Goal: Navigation & Orientation: Find specific page/section

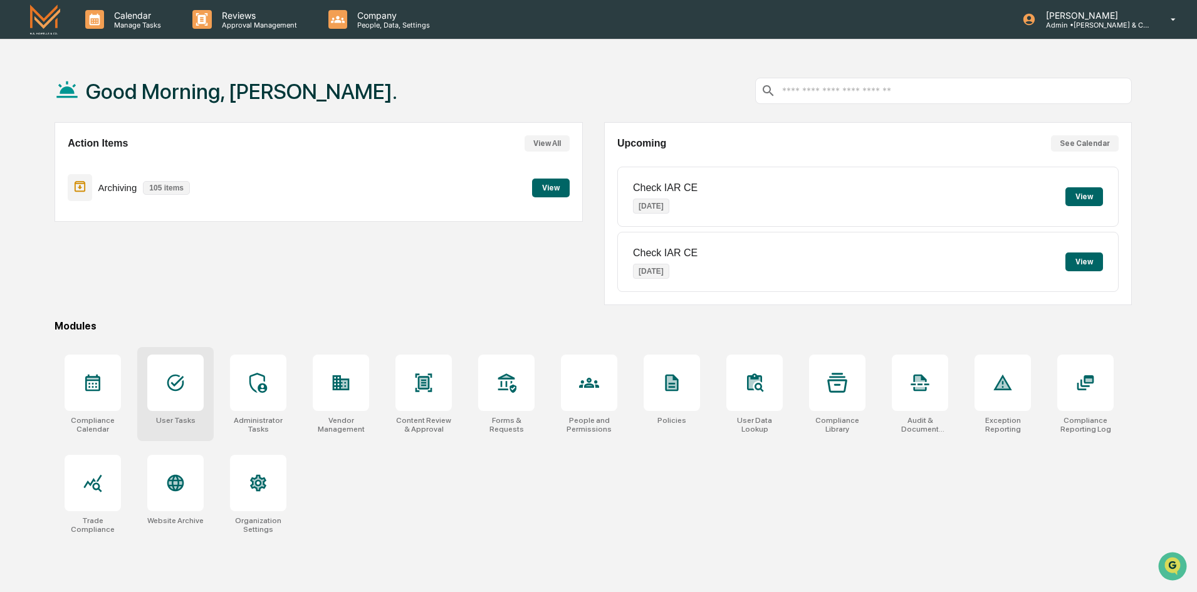
click at [172, 394] on div at bounding box center [175, 383] width 56 height 56
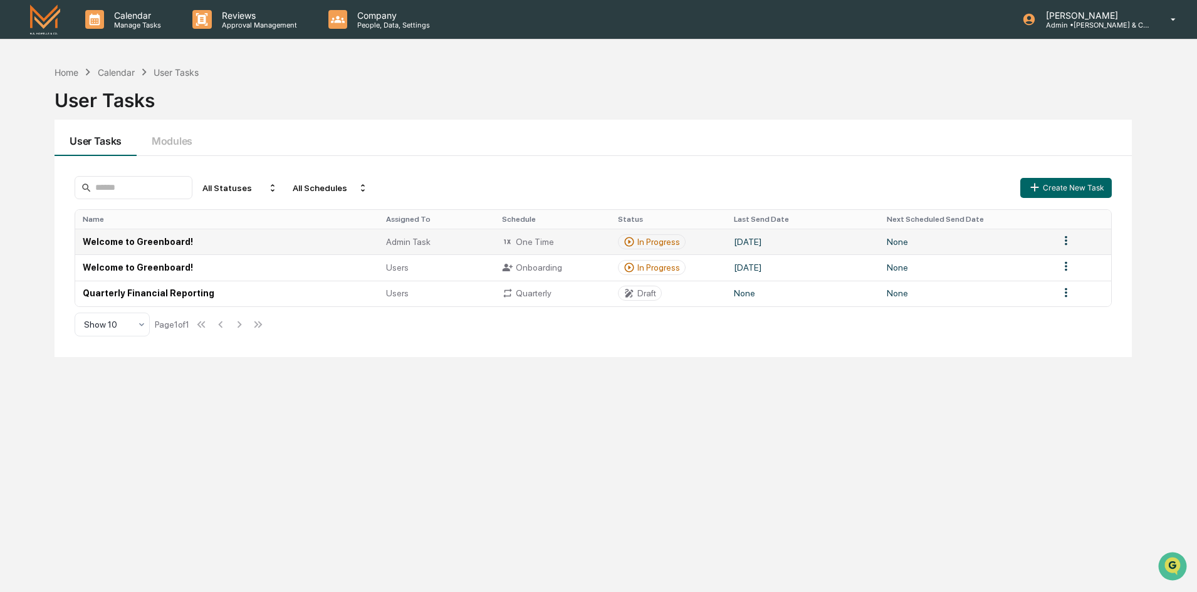
click at [152, 239] on td "Welcome to Greenboard!" at bounding box center [226, 242] width 303 height 26
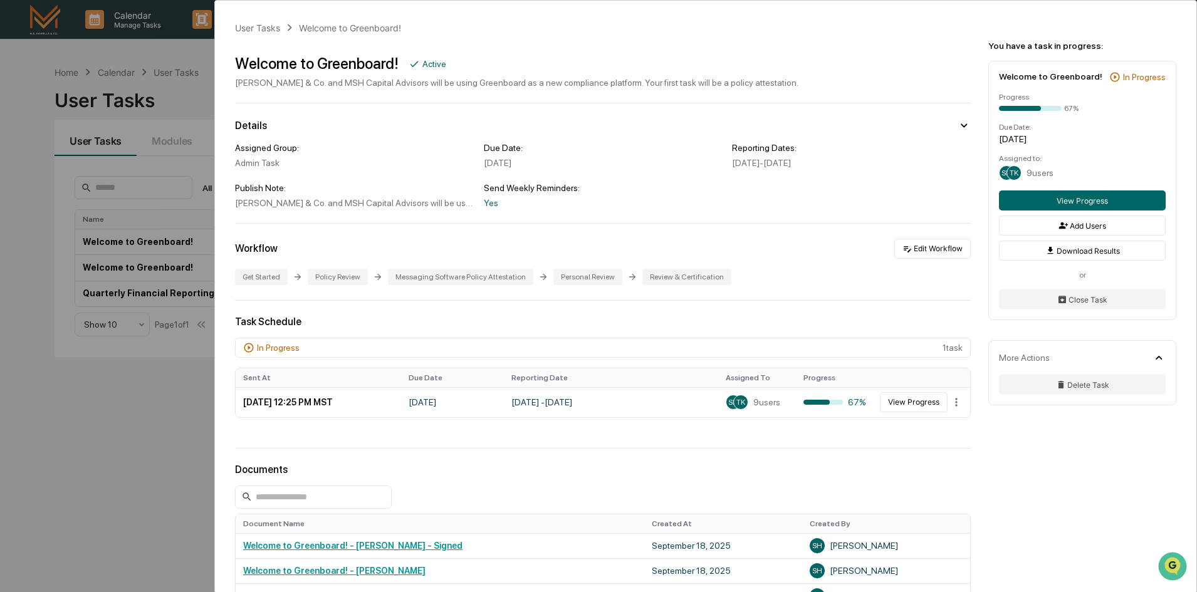
scroll to position [63, 0]
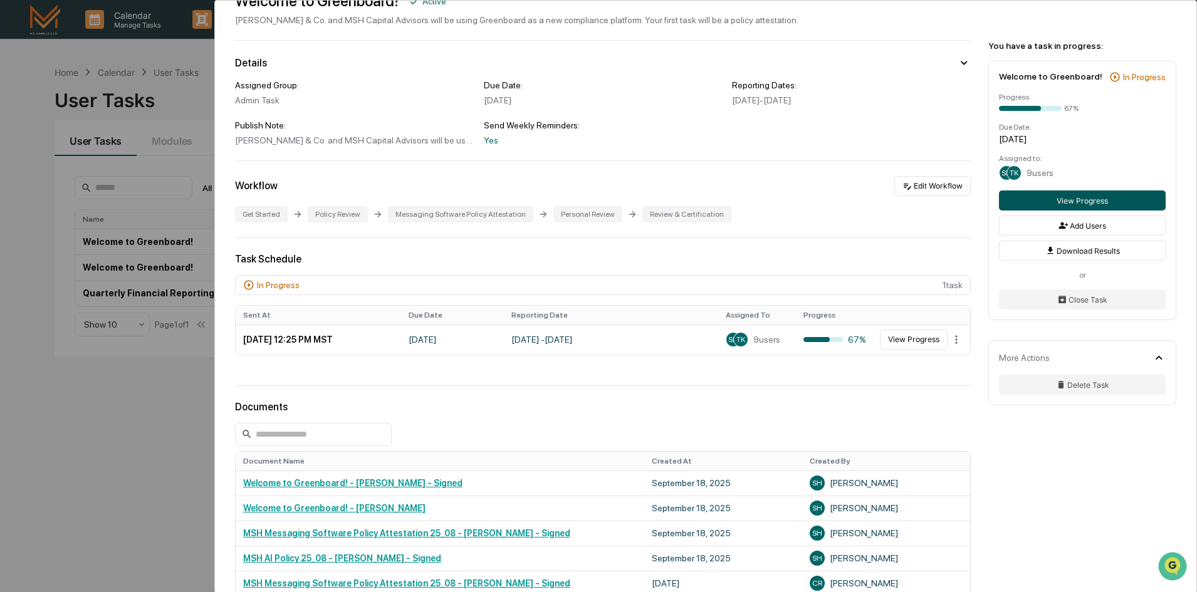
click at [1079, 202] on button "View Progress" at bounding box center [1082, 201] width 167 height 20
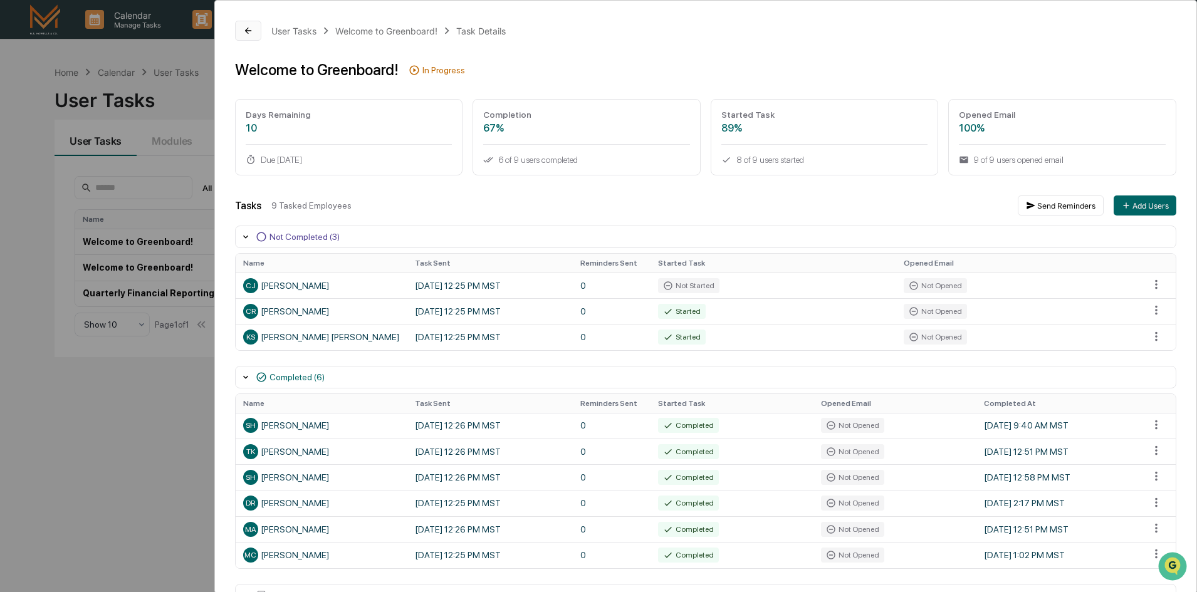
click at [252, 36] on button at bounding box center [248, 31] width 26 height 20
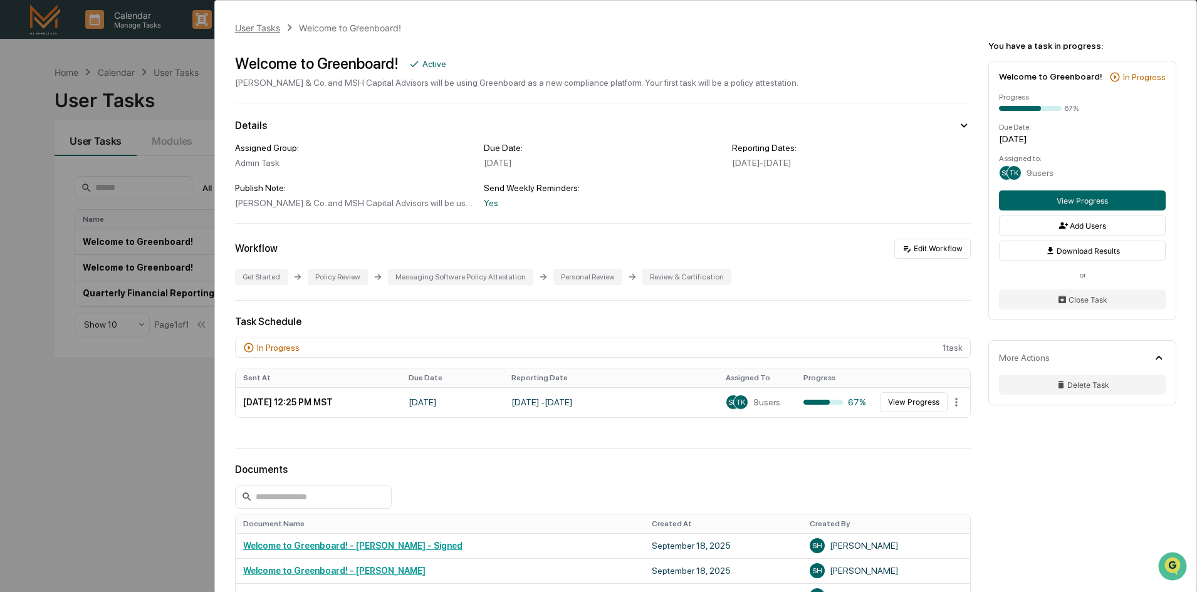
click at [254, 30] on div "User Tasks" at bounding box center [257, 28] width 45 height 11
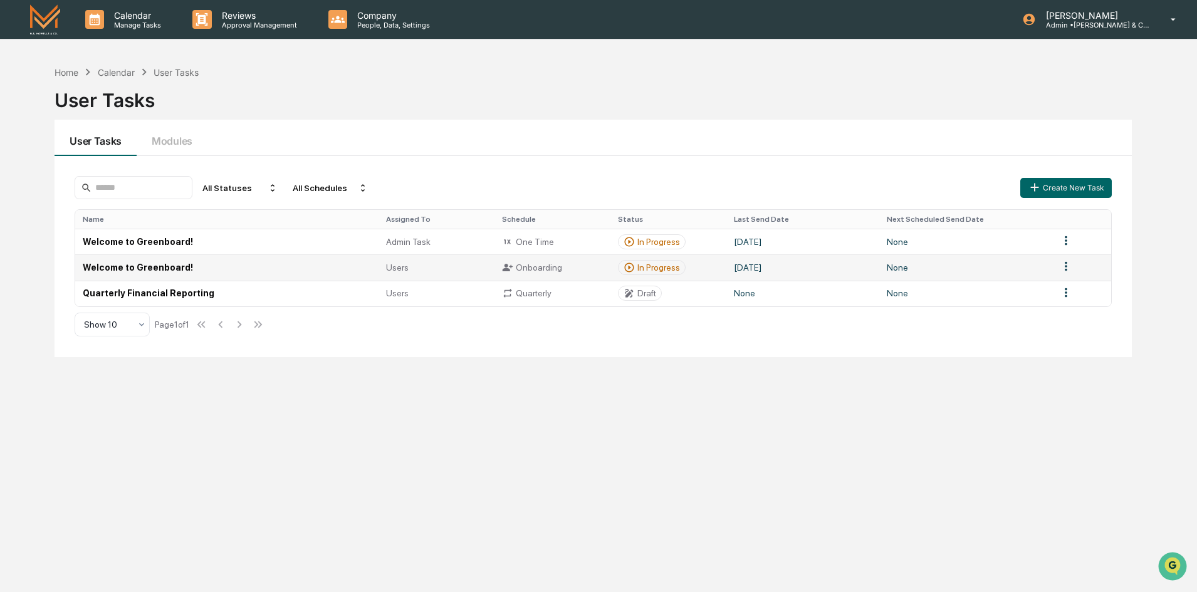
click at [331, 271] on td "Welcome to Greenboard!" at bounding box center [226, 267] width 303 height 26
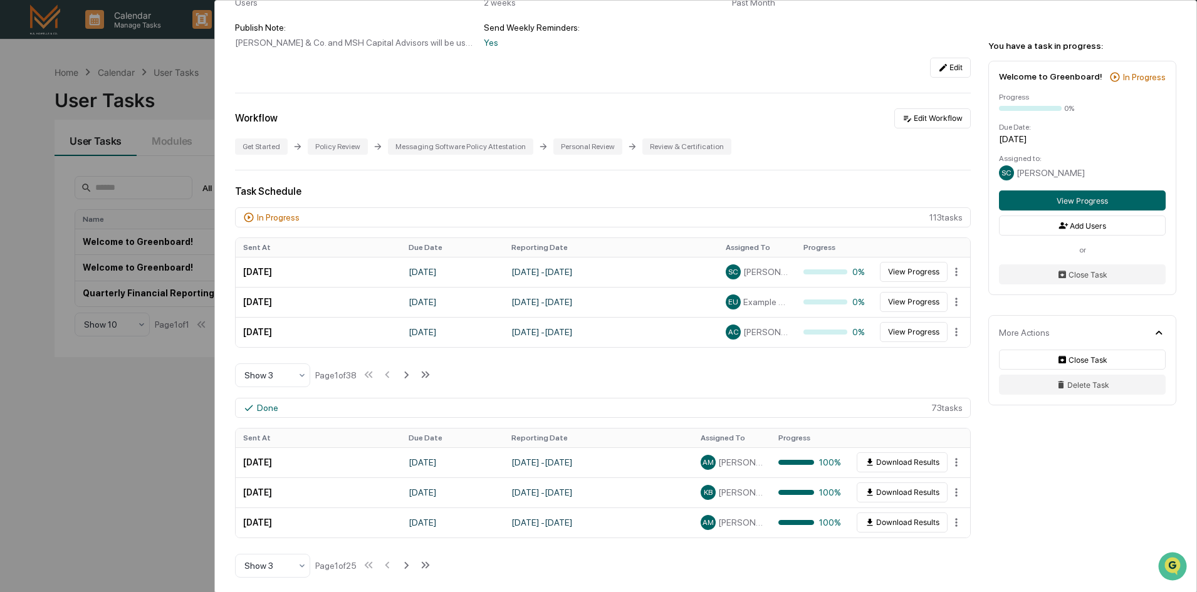
scroll to position [188, 0]
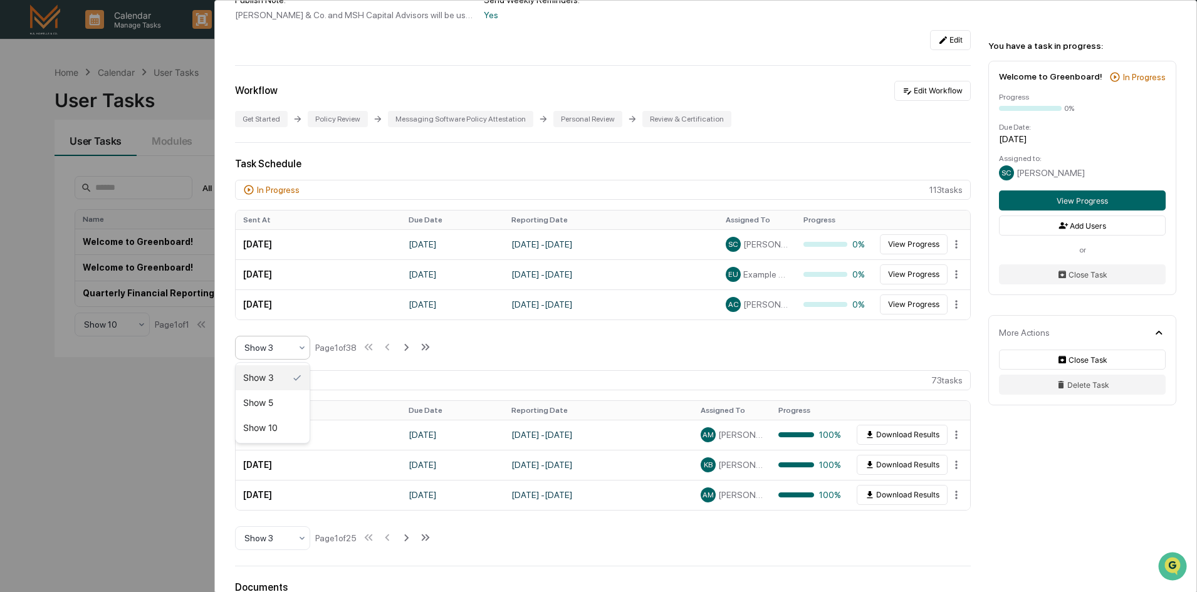
click at [270, 345] on div at bounding box center [267, 348] width 46 height 13
click at [270, 426] on div "Show 10" at bounding box center [273, 428] width 74 height 25
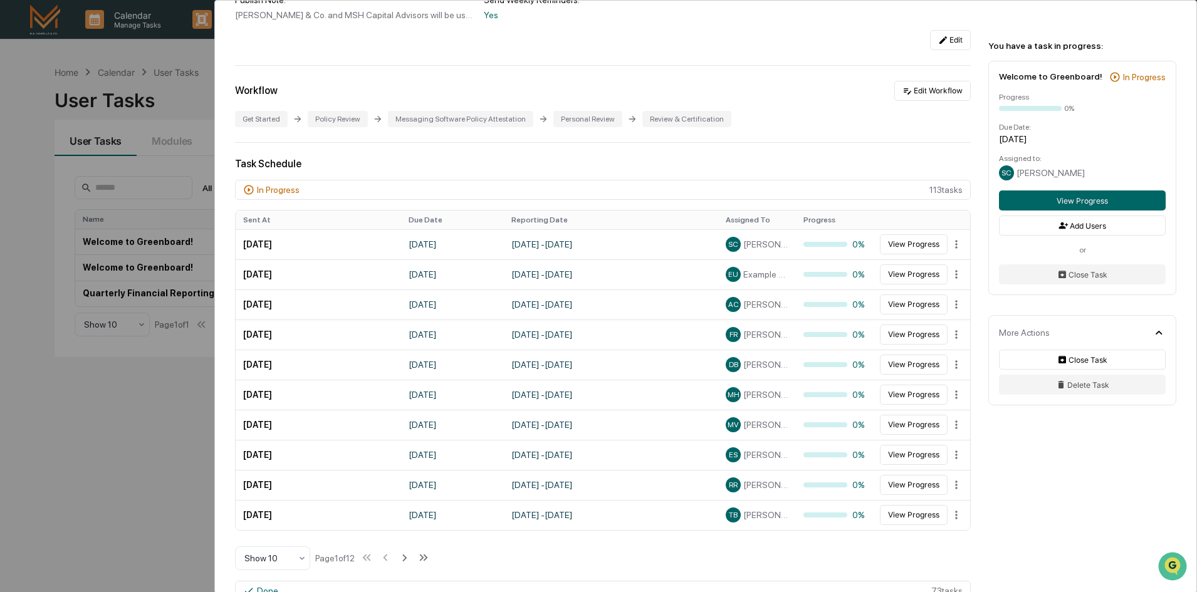
click at [1064, 484] on div "User Tasks Welcome to Greenboard! Welcome to Greenboard! Active [PERSON_NAME] &…" at bounding box center [706, 541] width 982 height 1456
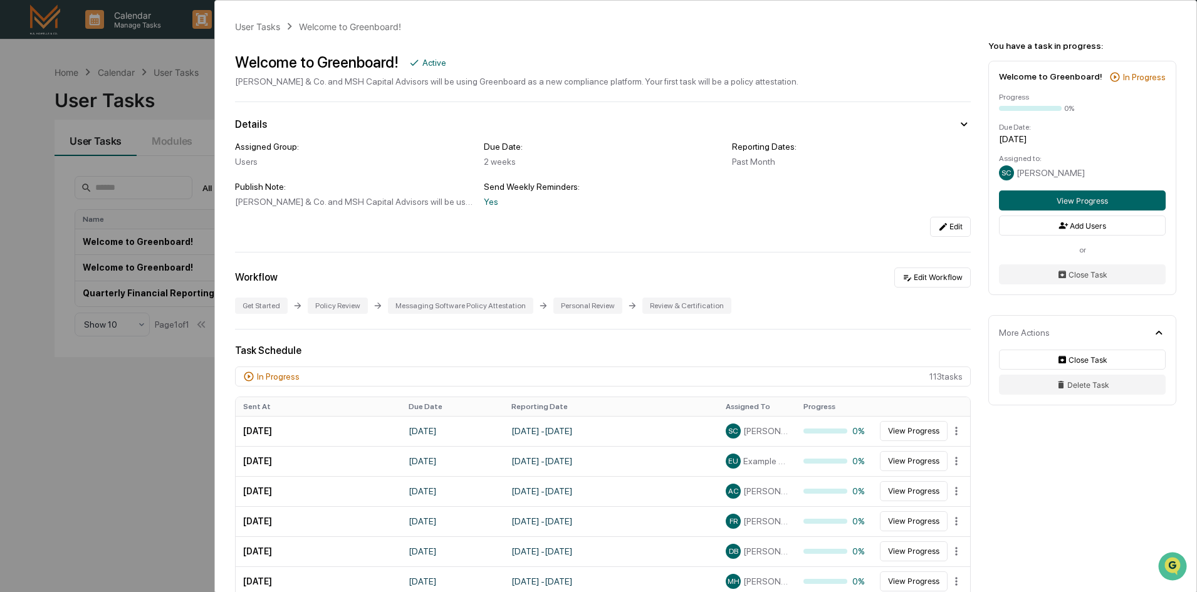
scroll to position [0, 0]
click at [249, 29] on div "User Tasks" at bounding box center [257, 28] width 45 height 11
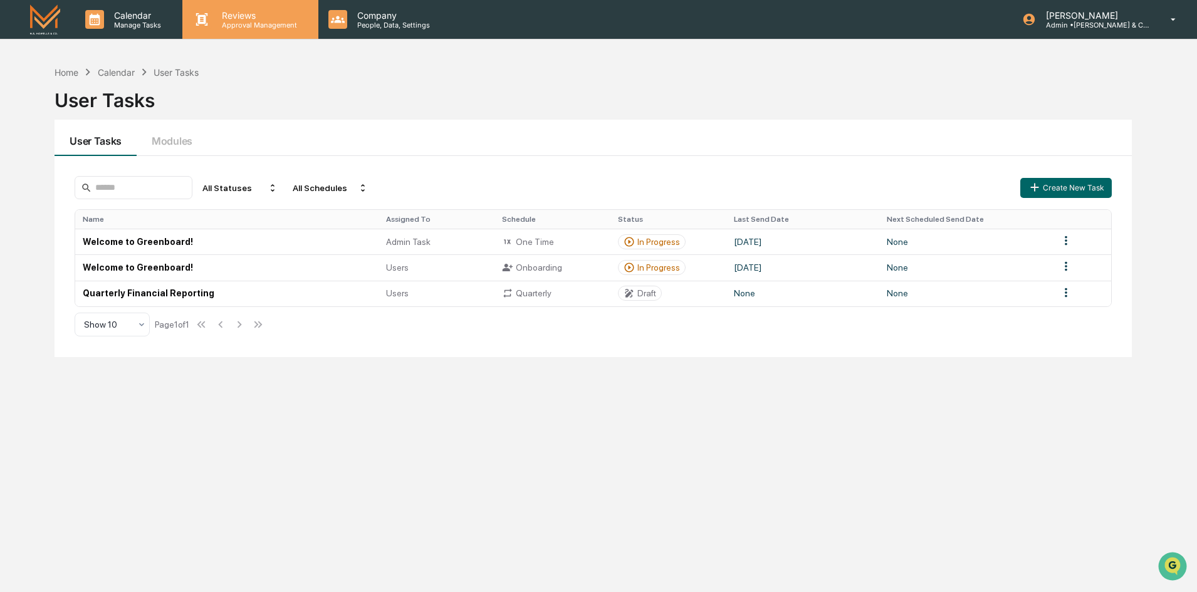
click at [248, 28] on p "Approval Management" at bounding box center [258, 25] width 92 height 9
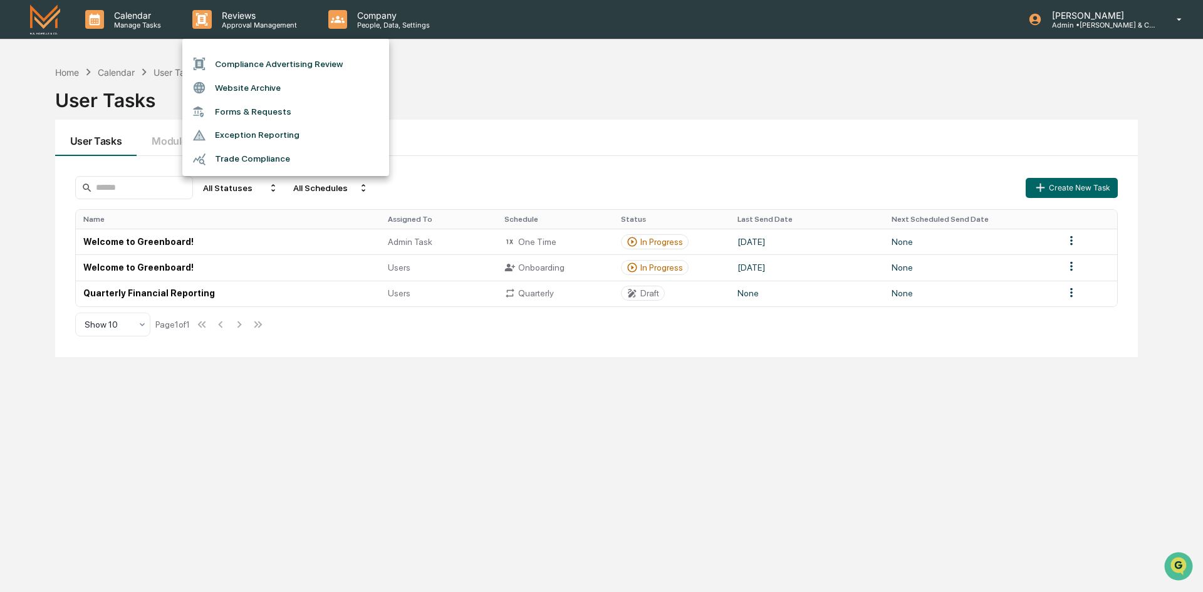
click at [364, 26] on div at bounding box center [601, 296] width 1203 height 592
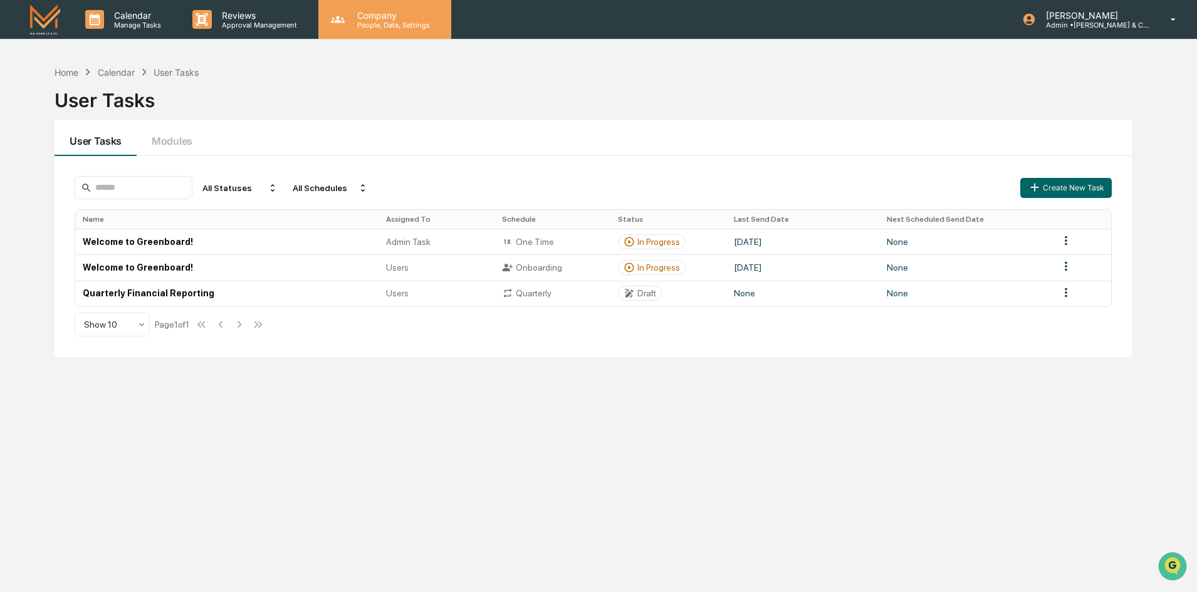
click at [365, 24] on p "People, Data, Settings" at bounding box center [391, 25] width 89 height 9
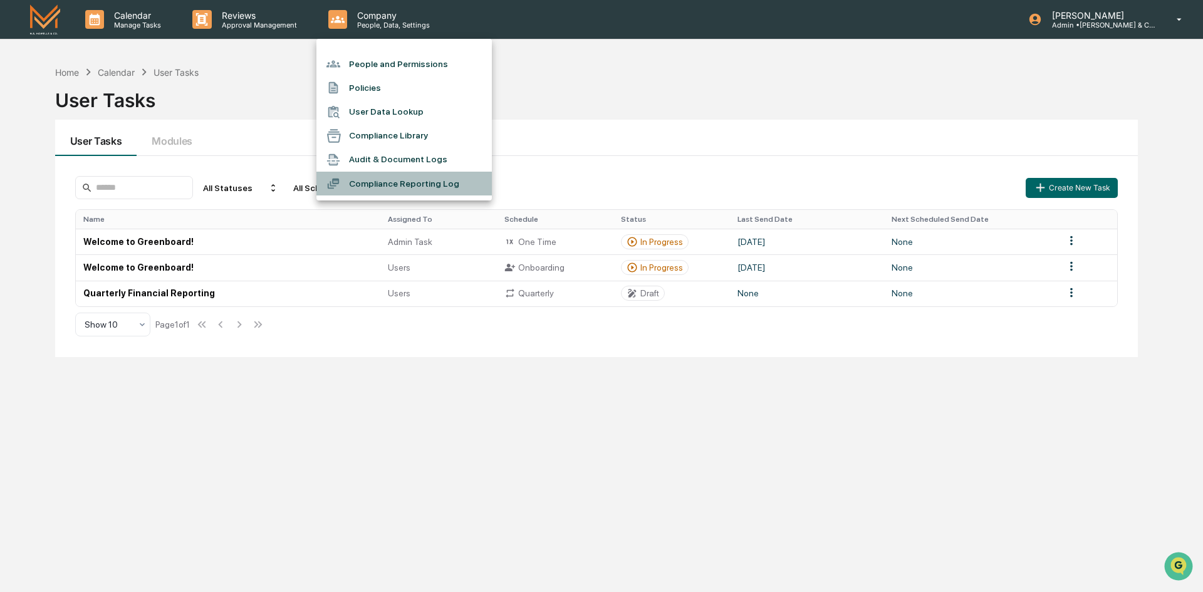
click at [401, 181] on li "Compliance Reporting Log" at bounding box center [404, 184] width 175 height 24
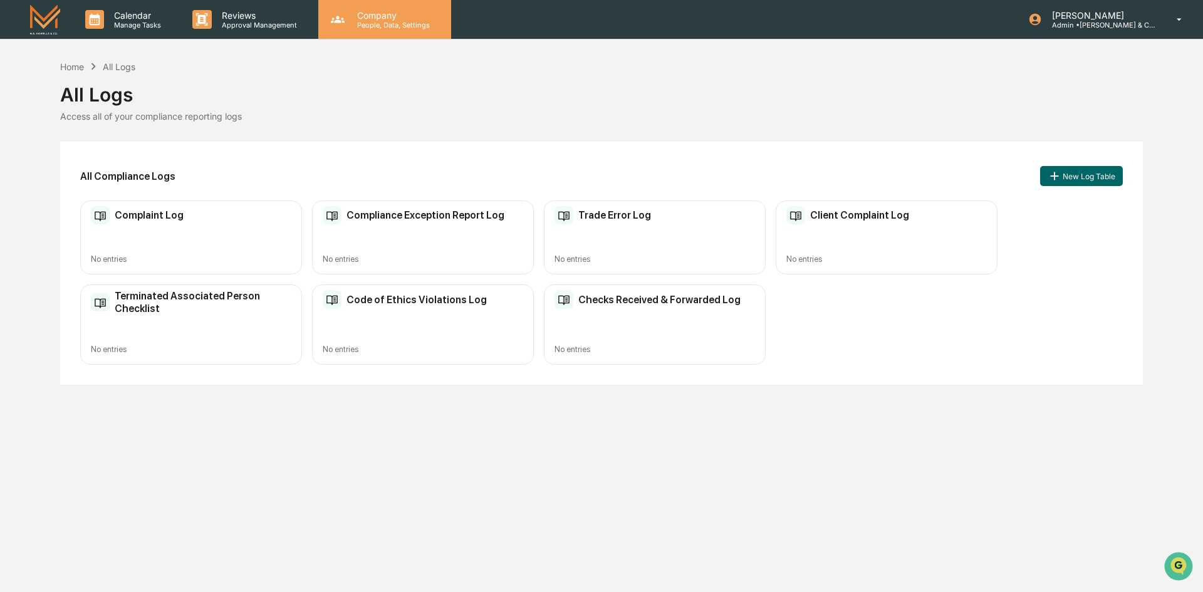
click at [383, 23] on p "People, Data, Settings" at bounding box center [391, 25] width 89 height 9
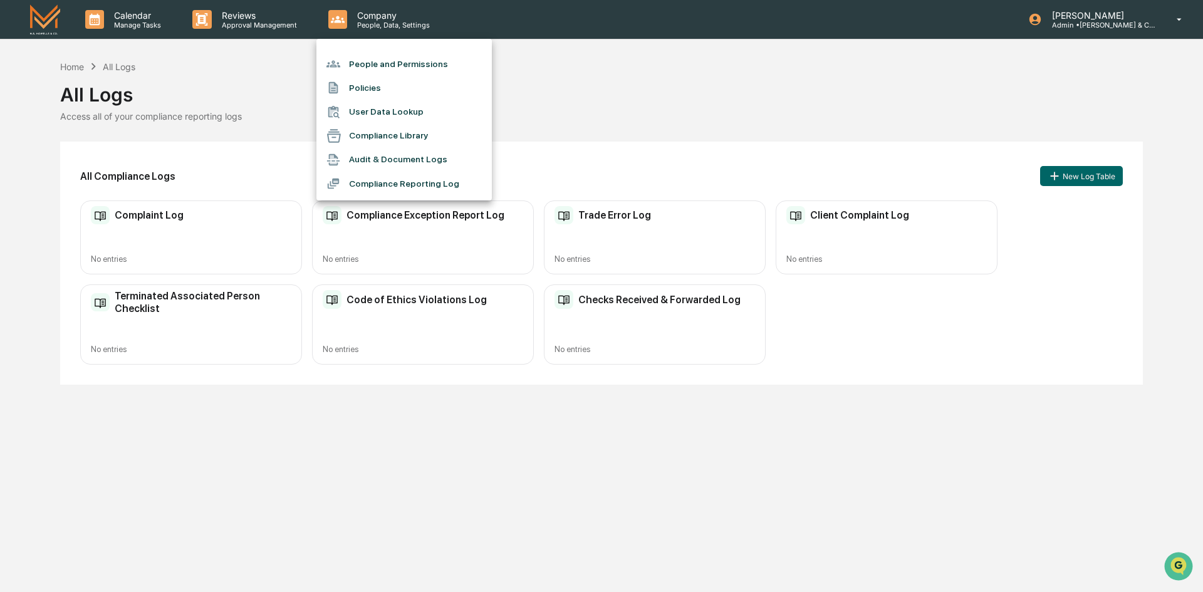
click at [387, 157] on li "Audit & Document Logs" at bounding box center [404, 160] width 175 height 24
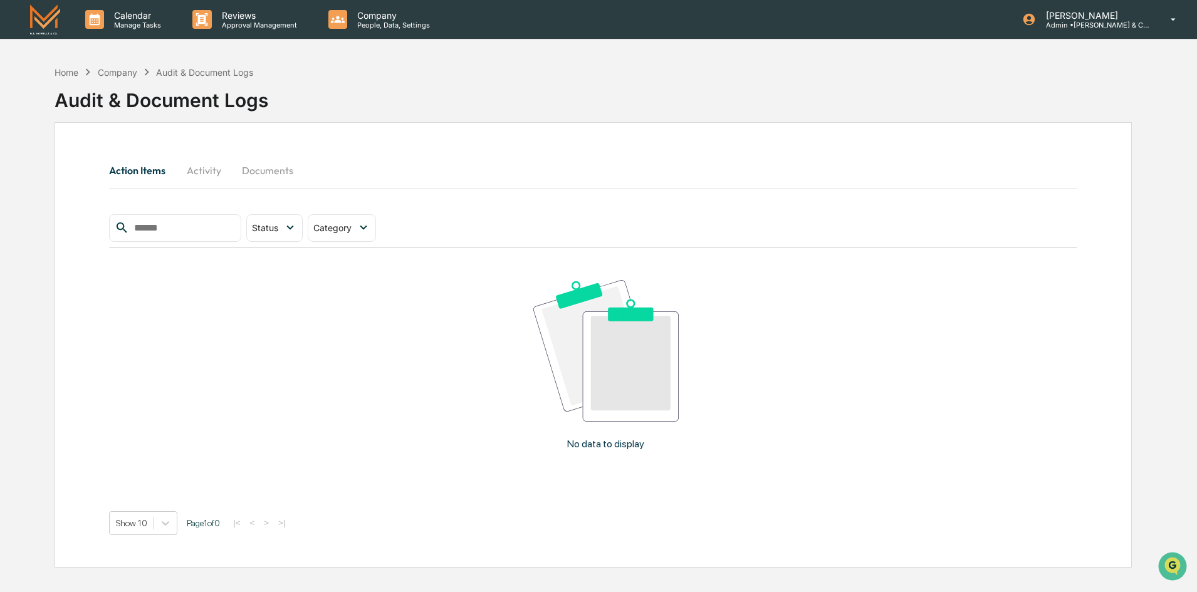
click at [216, 170] on button "Activity" at bounding box center [203, 170] width 56 height 30
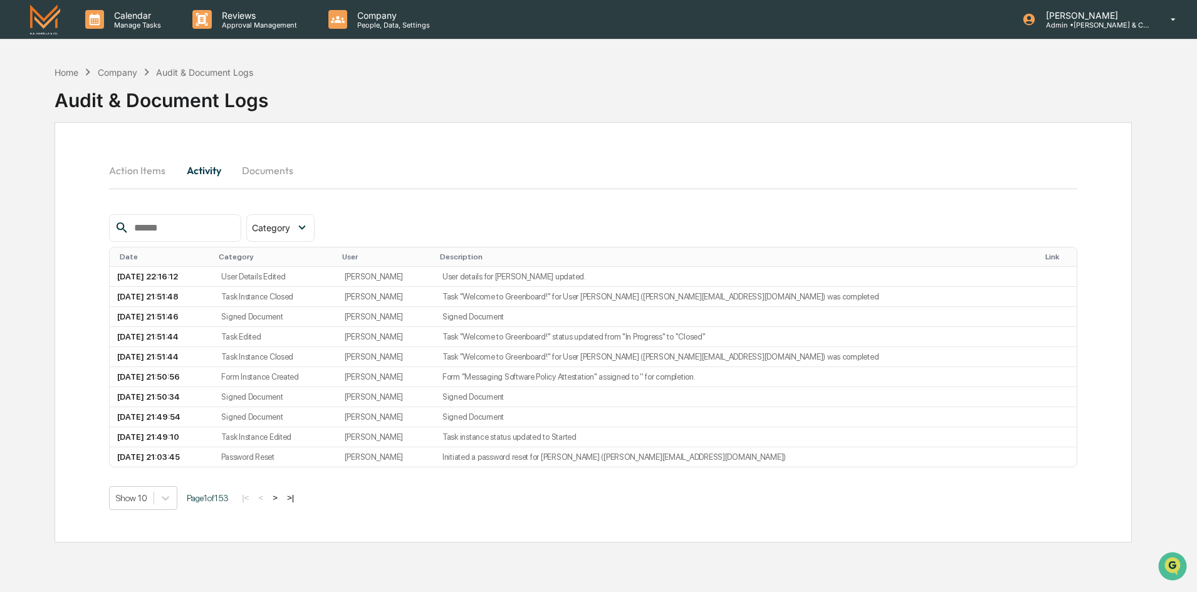
click at [256, 169] on button "Documents" at bounding box center [267, 170] width 71 height 30
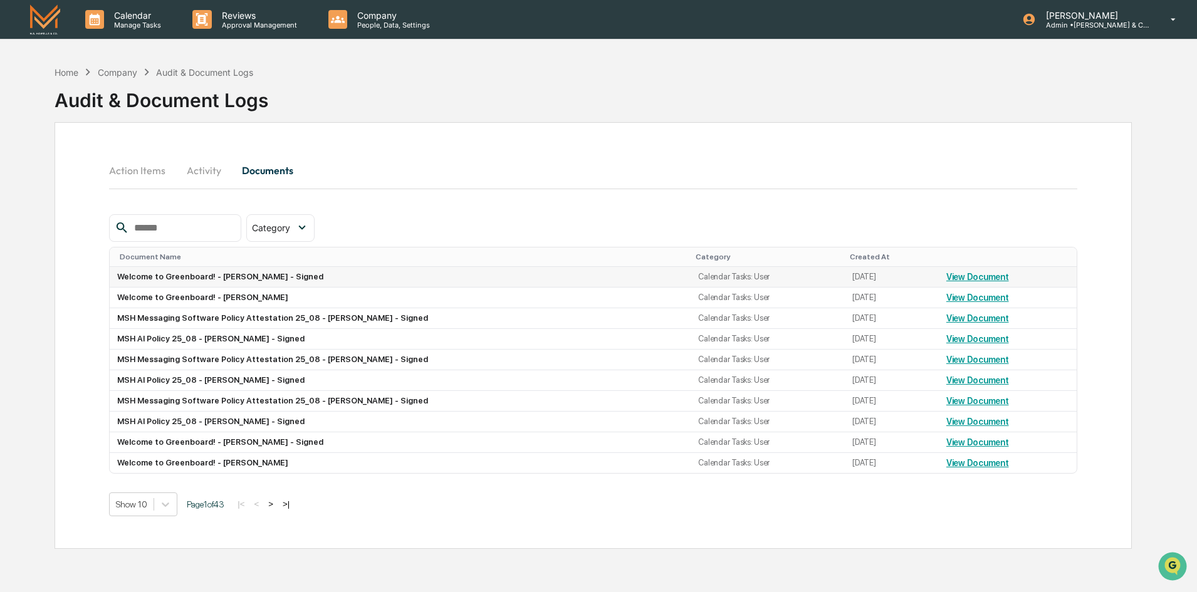
click at [973, 278] on link "View Document" at bounding box center [977, 277] width 63 height 10
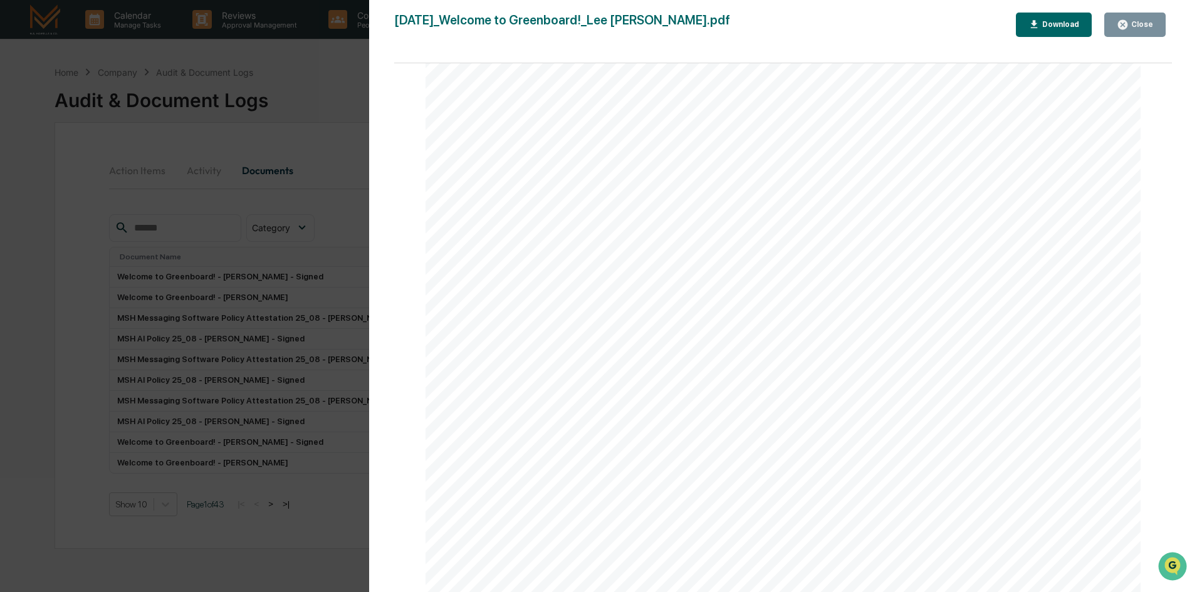
scroll to position [2532, 0]
click at [1136, 29] on div "Close" at bounding box center [1141, 24] width 24 height 9
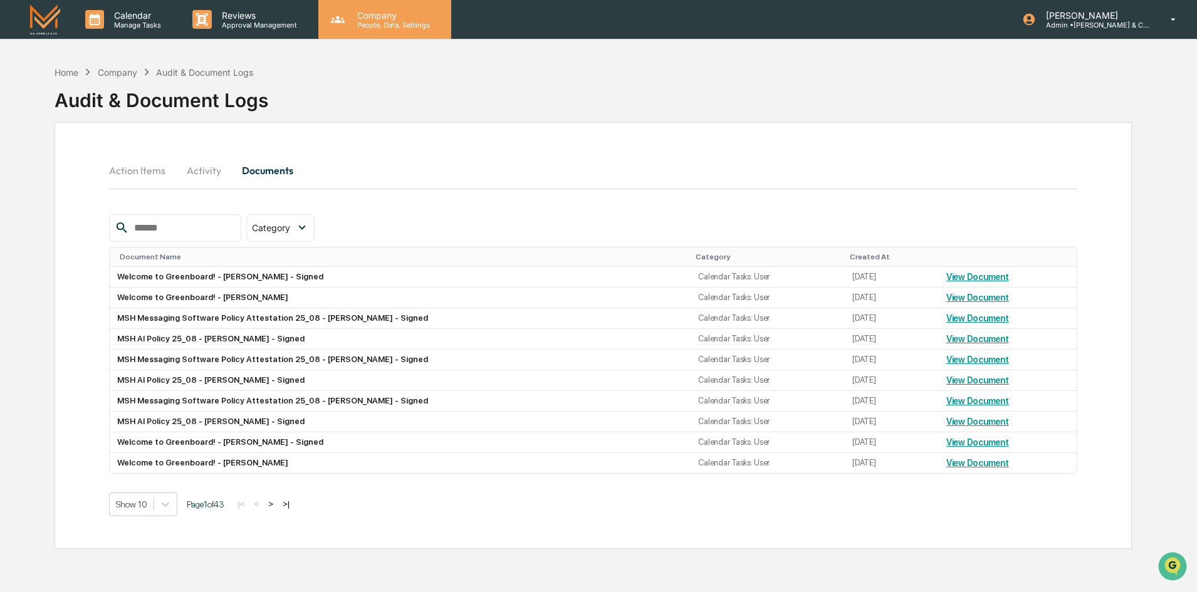
click at [379, 25] on p "People, Data, Settings" at bounding box center [391, 25] width 89 height 9
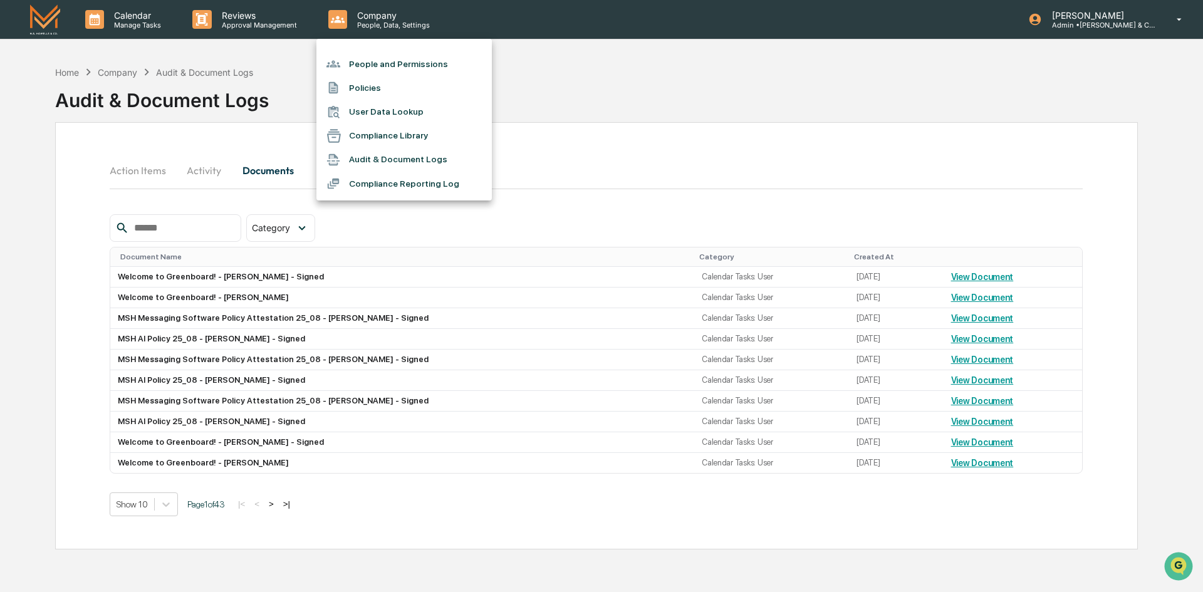
click at [59, 73] on div at bounding box center [601, 296] width 1203 height 592
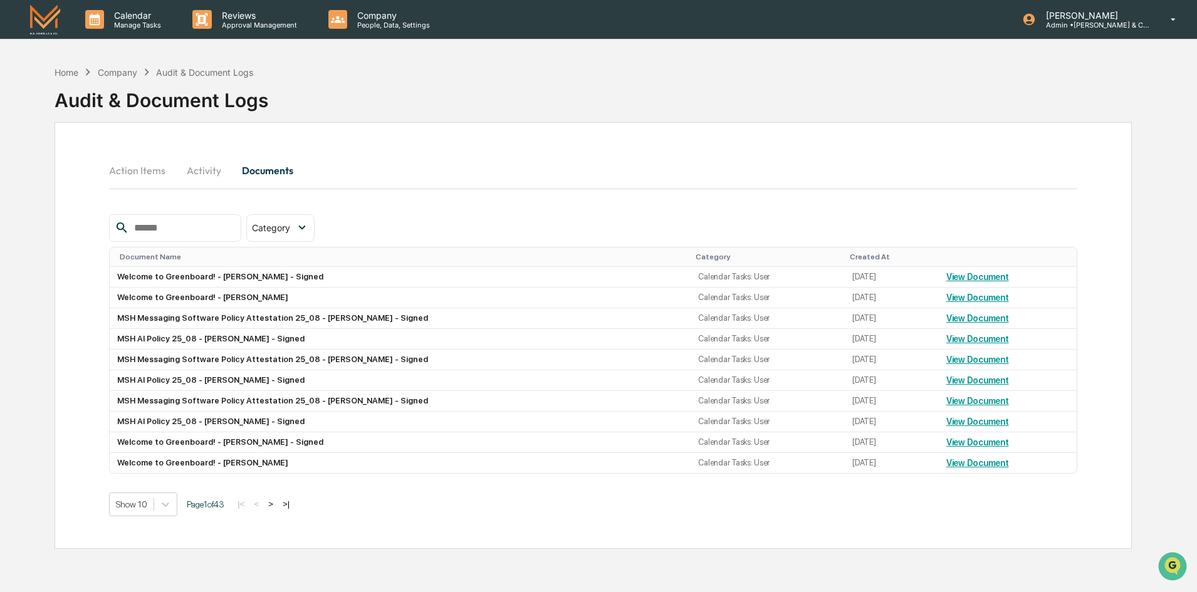
click at [59, 73] on div "Home" at bounding box center [67, 72] width 24 height 11
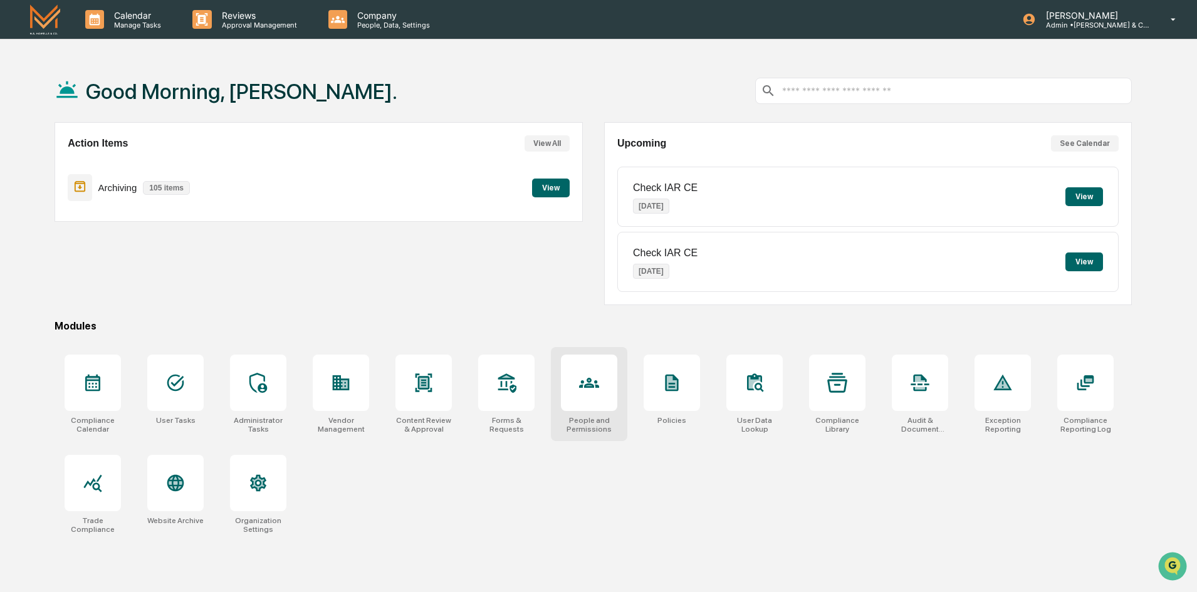
click at [601, 397] on div at bounding box center [589, 383] width 56 height 56
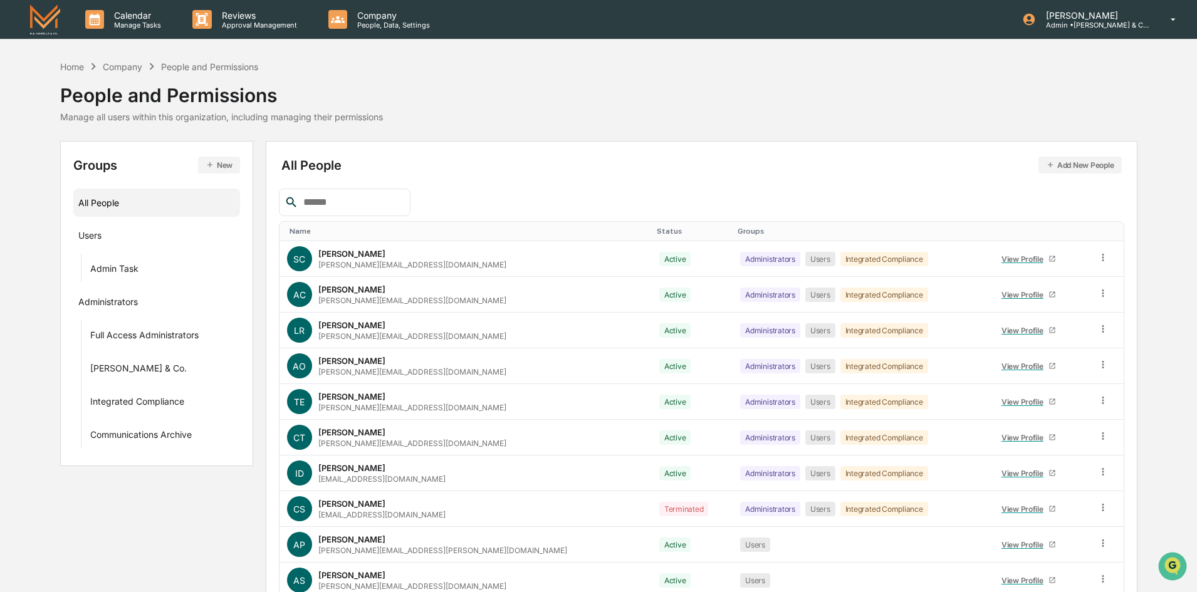
click at [358, 203] on input "text" at bounding box center [351, 202] width 107 height 16
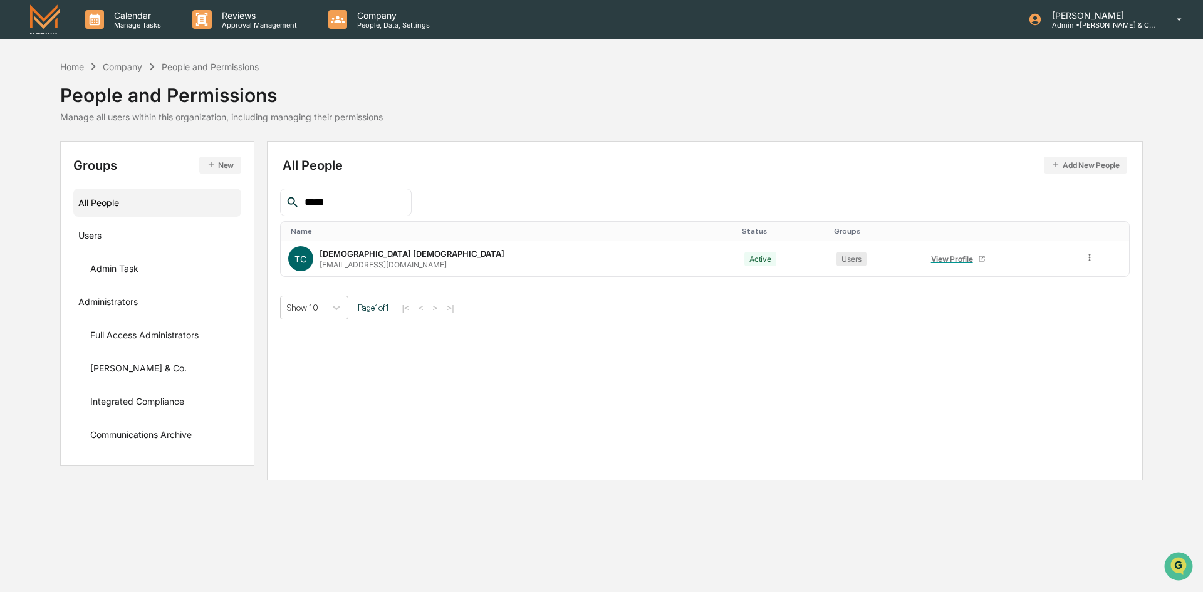
type input "*****"
click at [839, 98] on div "Home Company People and Permissions People and Permissions Manage all users wit…" at bounding box center [601, 91] width 1083 height 63
click at [891, 81] on div "Home Company People and Permissions People and Permissions Manage all users wit…" at bounding box center [601, 91] width 1083 height 63
click at [149, 22] on p "Manage Tasks" at bounding box center [135, 25] width 63 height 9
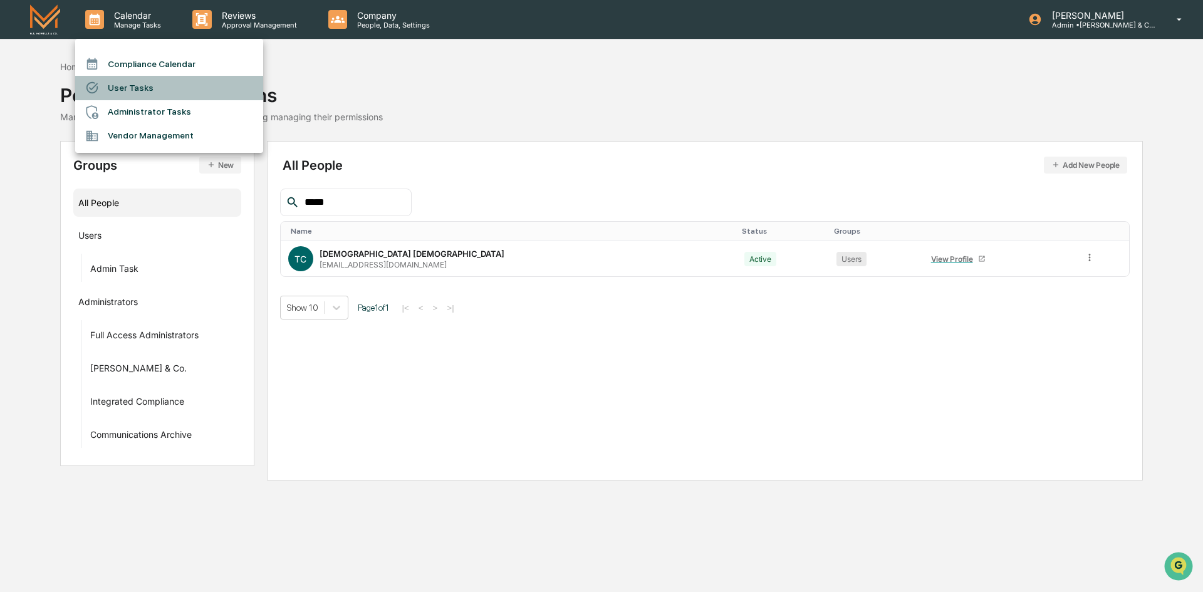
click at [128, 90] on li "User Tasks" at bounding box center [169, 88] width 188 height 24
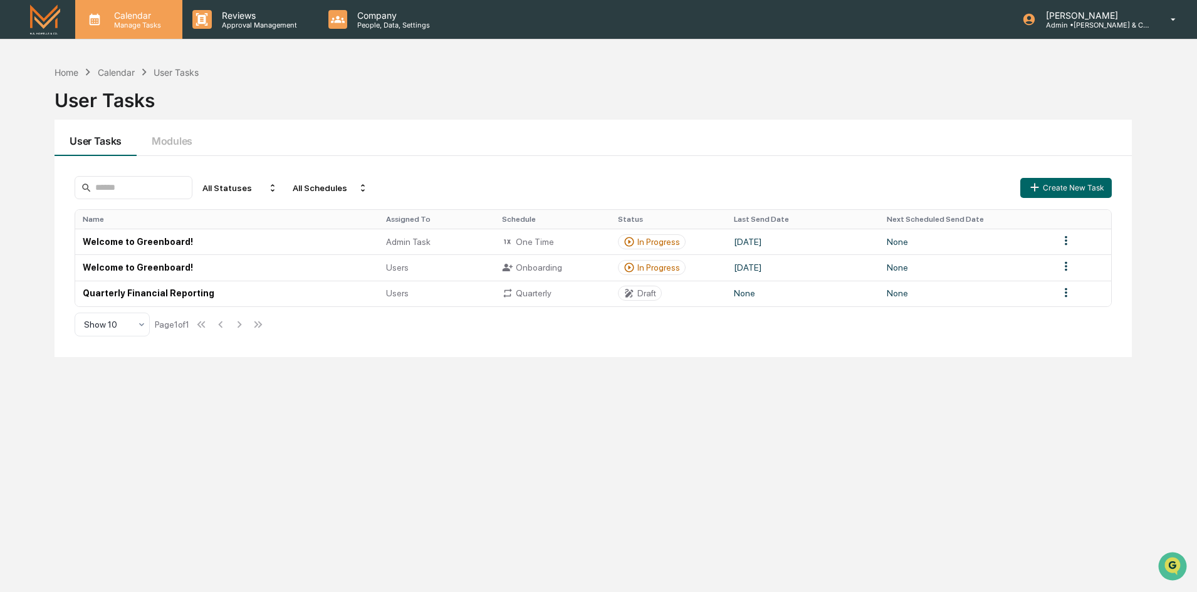
click at [135, 26] on p "Manage Tasks" at bounding box center [135, 25] width 63 height 9
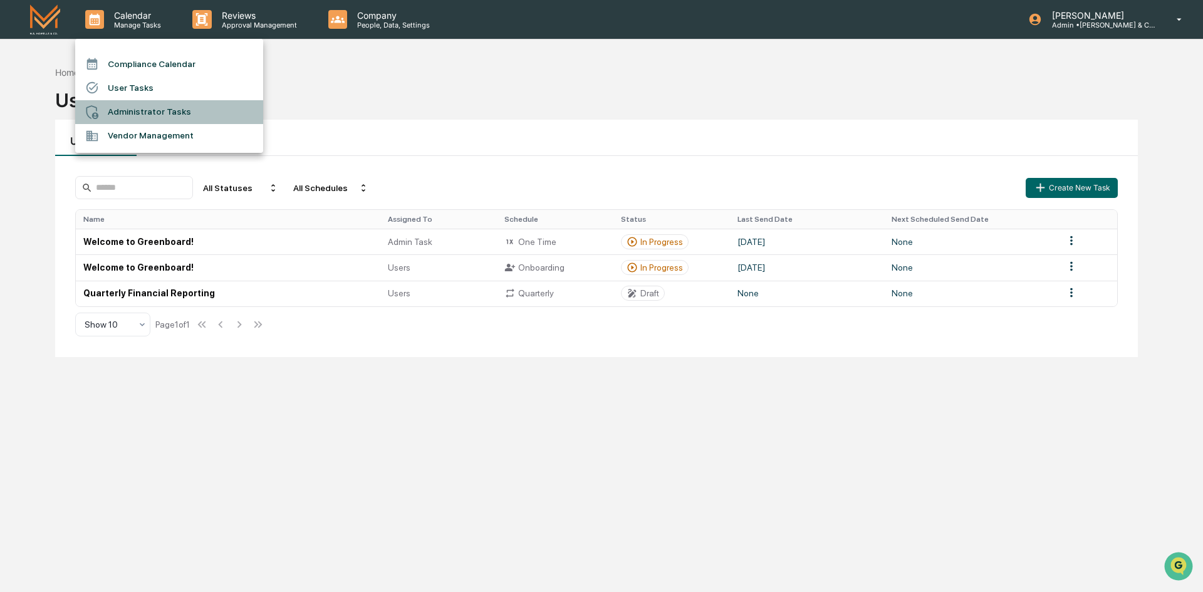
click at [152, 111] on li "Administrator Tasks" at bounding box center [169, 112] width 188 height 24
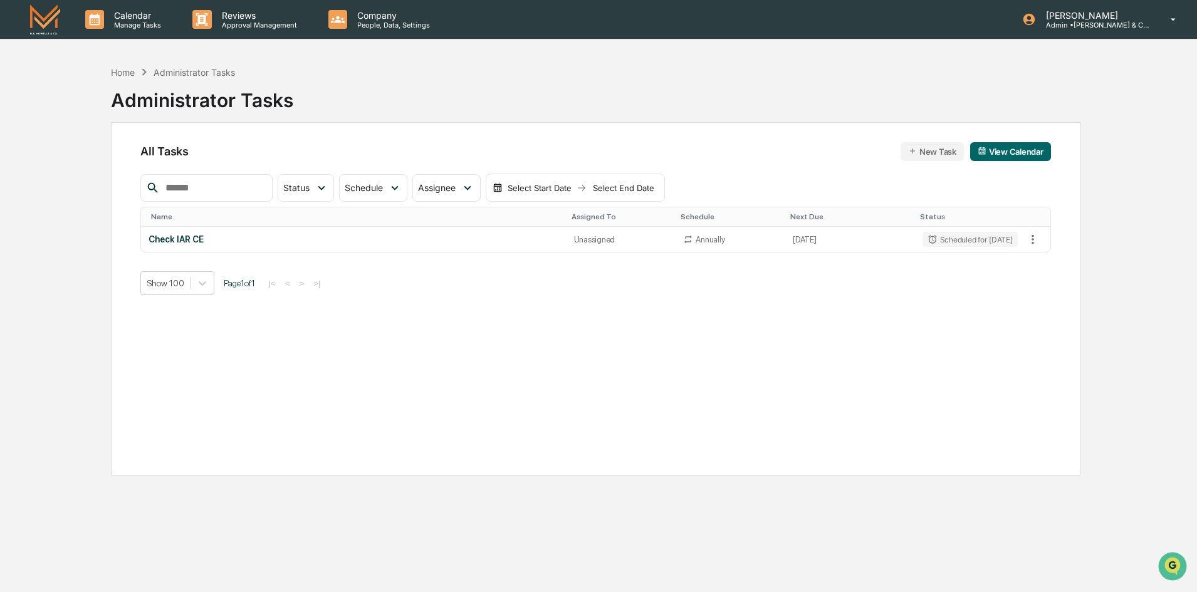
click at [399, 92] on div "Home Administrator Tasks Administrator Tasks" at bounding box center [596, 91] width 970 height 63
click at [394, 26] on p "People, Data, Settings" at bounding box center [391, 25] width 89 height 9
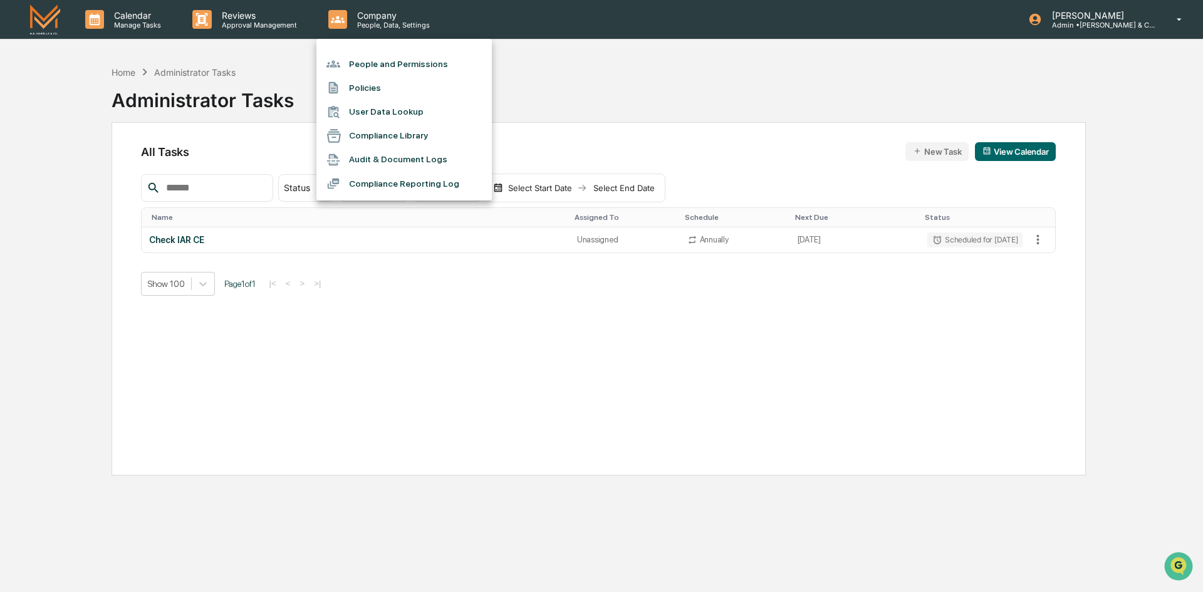
click at [404, 65] on li "People and Permissions" at bounding box center [404, 64] width 175 height 24
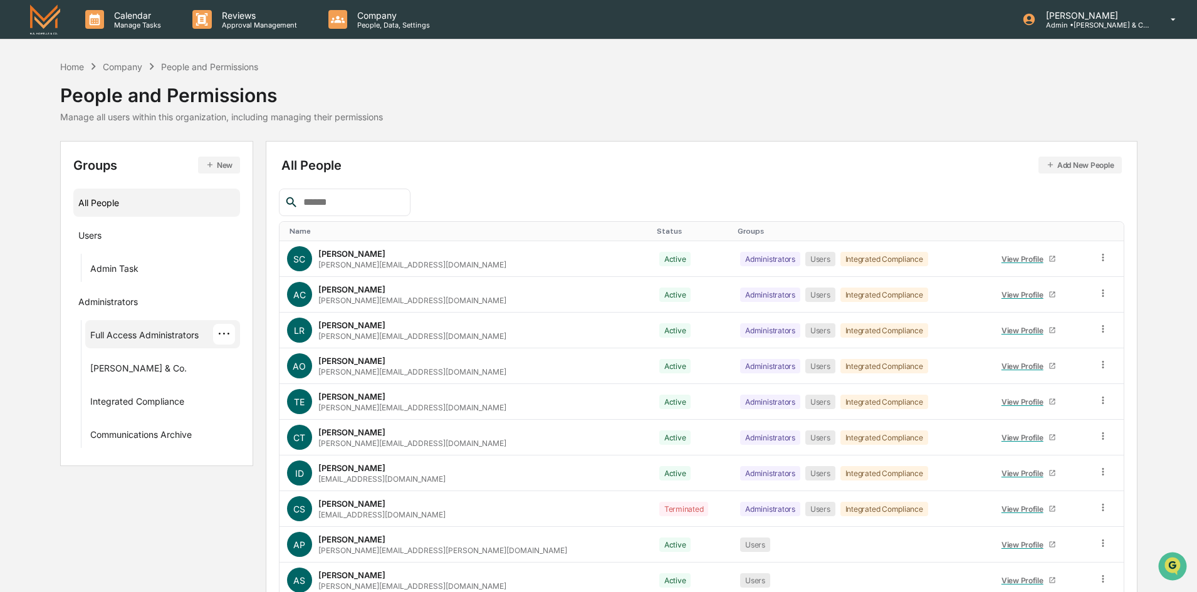
click at [143, 338] on div "Full Access Administrators" at bounding box center [144, 337] width 108 height 15
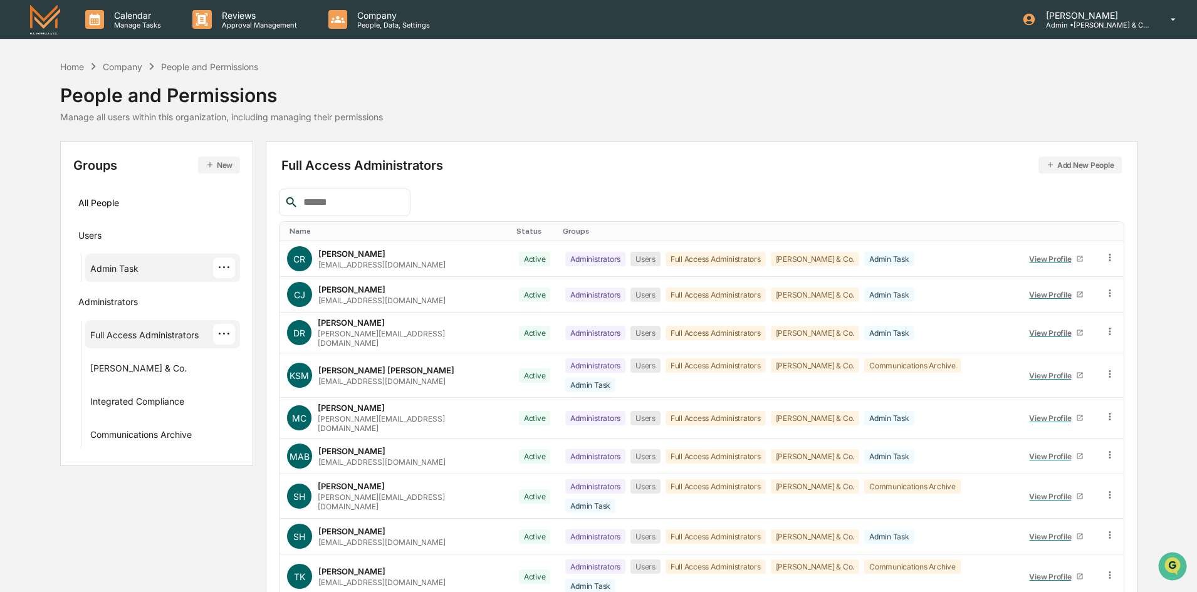
click at [127, 271] on div "Admin Task" at bounding box center [114, 270] width 48 height 15
click at [655, 105] on div "Home Company People and Permissions People and Permissions Manage all users wit…" at bounding box center [598, 91] width 1077 height 63
